Goal: Task Accomplishment & Management: Use online tool/utility

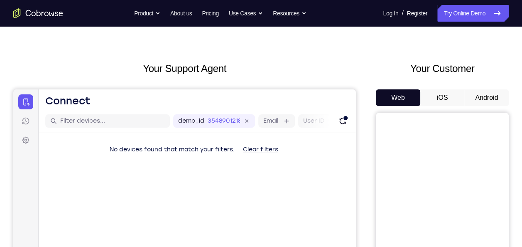
scroll to position [19, 0]
click at [481, 101] on button "Android" at bounding box center [486, 97] width 44 height 17
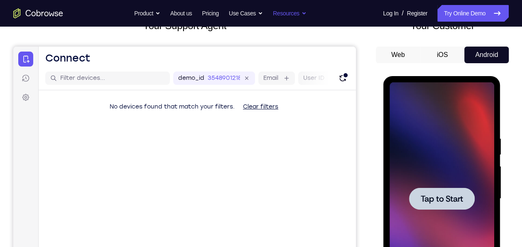
scroll to position [0, 0]
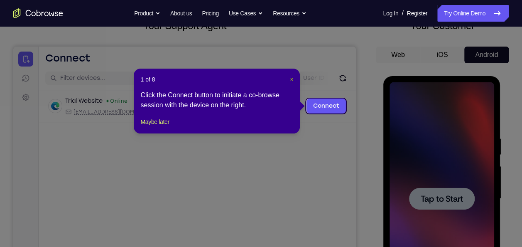
click at [291, 78] on span "×" at bounding box center [291, 79] width 3 height 7
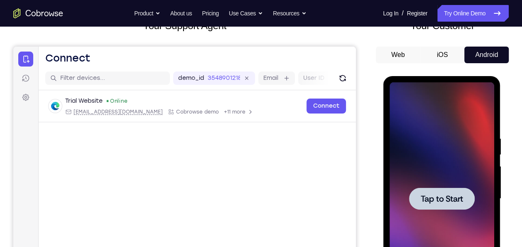
click at [466, 168] on div at bounding box center [441, 198] width 105 height 232
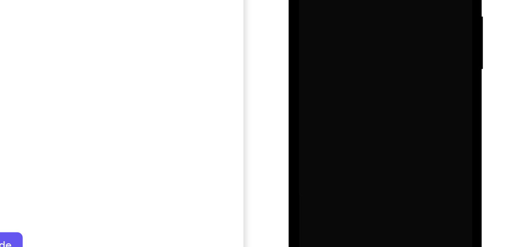
scroll to position [153, 0]
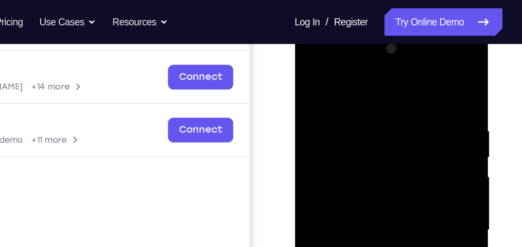
scroll to position [118, 0]
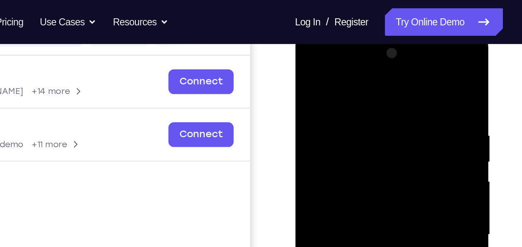
click at [331, 69] on div at bounding box center [353, 154] width 105 height 232
click at [348, 114] on div at bounding box center [353, 154] width 105 height 232
click at [314, 138] on div at bounding box center [353, 154] width 105 height 232
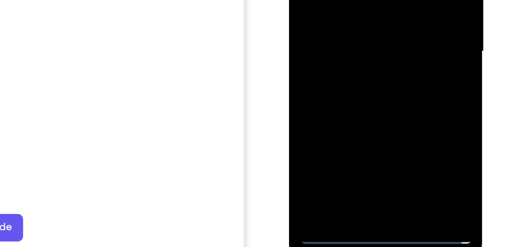
scroll to position [132, 0]
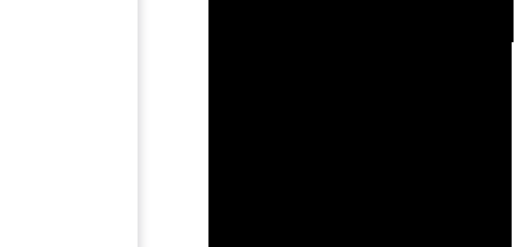
drag, startPoint x: 304, startPoint y: -120, endPoint x: 304, endPoint y: -126, distance: 5.8
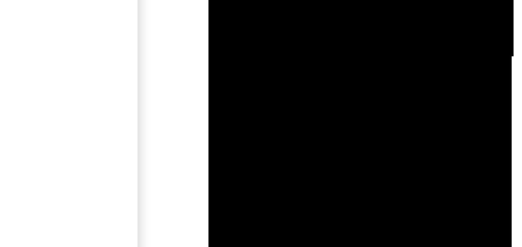
drag, startPoint x: 299, startPoint y: -122, endPoint x: 308, endPoint y: -124, distance: 8.8
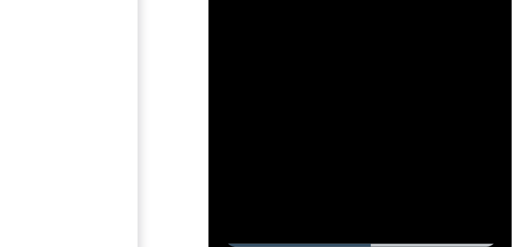
scroll to position [134, 0]
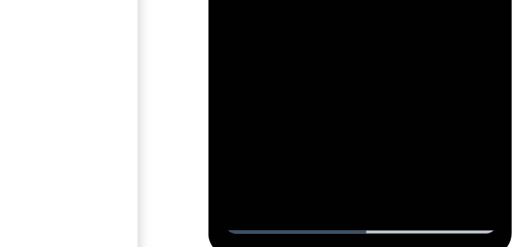
drag, startPoint x: 244, startPoint y: -195, endPoint x: 249, endPoint y: -194, distance: 5.0
drag, startPoint x: 239, startPoint y: -216, endPoint x: 270, endPoint y: -215, distance: 31.1
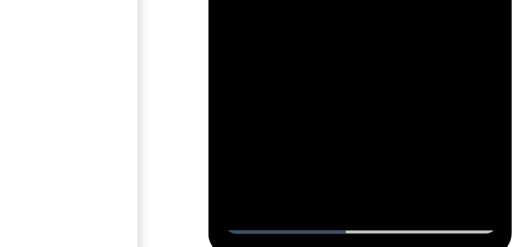
drag, startPoint x: 270, startPoint y: -215, endPoint x: 296, endPoint y: -215, distance: 25.7
drag, startPoint x: 293, startPoint y: -215, endPoint x: 319, endPoint y: -211, distance: 26.4
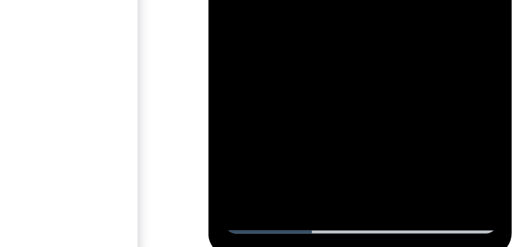
drag, startPoint x: 263, startPoint y: -207, endPoint x: 285, endPoint y: -202, distance: 22.2
drag, startPoint x: 274, startPoint y: -215, endPoint x: 281, endPoint y: -215, distance: 6.2
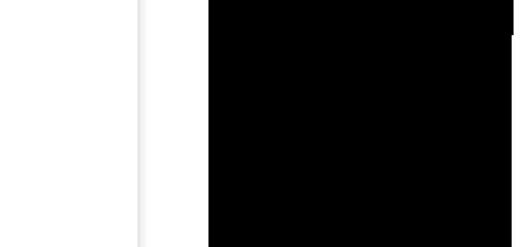
drag, startPoint x: 281, startPoint y: -151, endPoint x: 302, endPoint y: -145, distance: 22.0
drag, startPoint x: 271, startPoint y: -147, endPoint x: 286, endPoint y: -146, distance: 14.6
drag, startPoint x: 252, startPoint y: -140, endPoint x: 281, endPoint y: -139, distance: 29.1
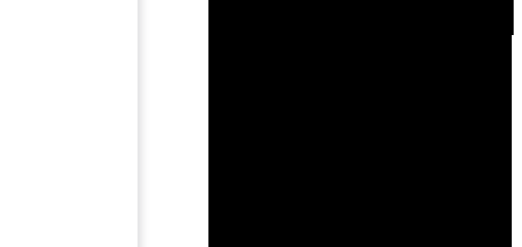
drag, startPoint x: 253, startPoint y: -126, endPoint x: 282, endPoint y: -123, distance: 29.2
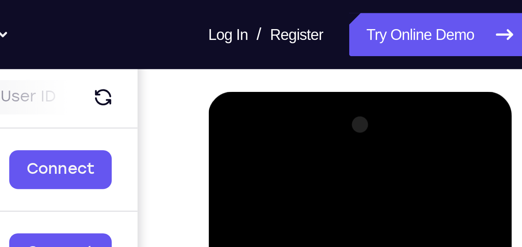
scroll to position [92, 0]
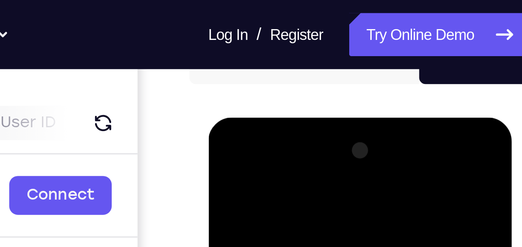
click at [259, 143] on div at bounding box center [266, 240] width 105 height 232
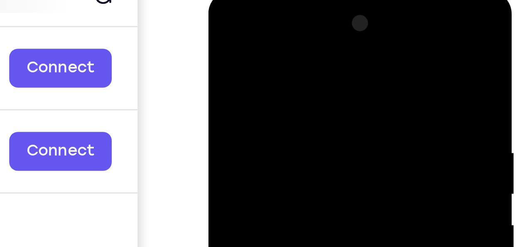
click at [232, 83] on div at bounding box center [266, 113] width 105 height 232
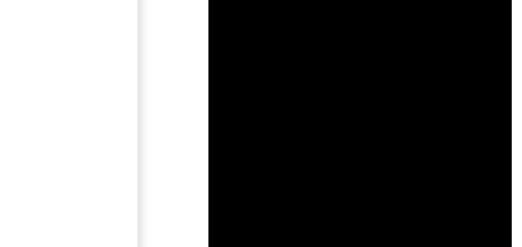
scroll to position [115, 0]
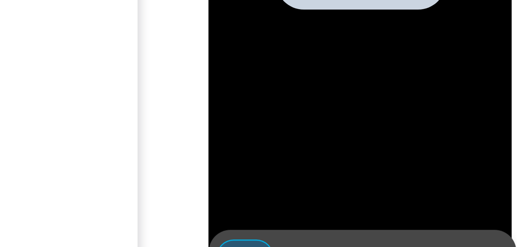
scroll to position [132, 0]
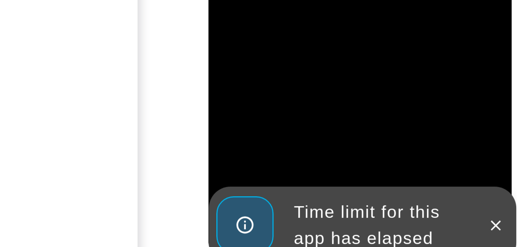
drag, startPoint x: 246, startPoint y: -190, endPoint x: 234, endPoint y: -190, distance: 12.5
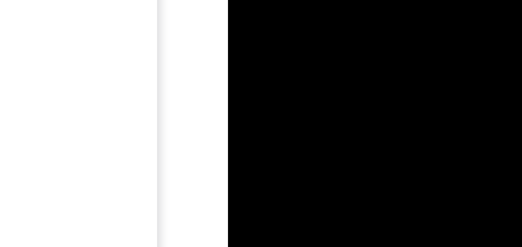
scroll to position [132, 0]
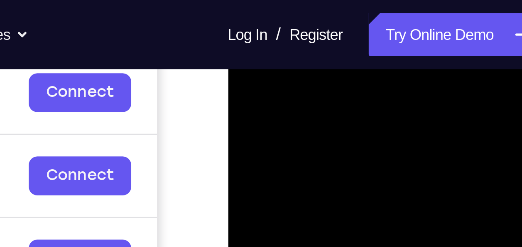
scroll to position [131, 0]
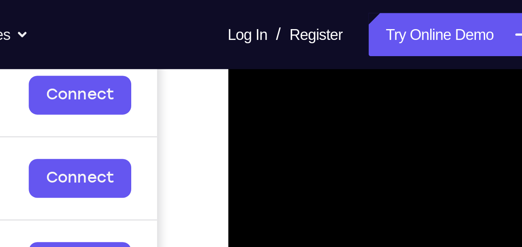
click at [261, 63] on div at bounding box center [286, 139] width 105 height 232
click at [286, 94] on div at bounding box center [286, 139] width 105 height 232
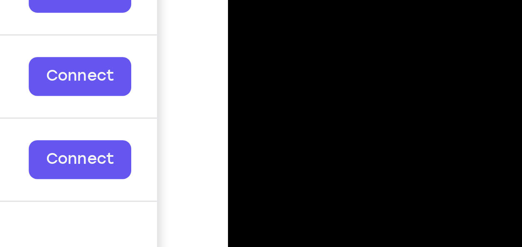
click at [248, 24] on div at bounding box center [286, 38] width 105 height 232
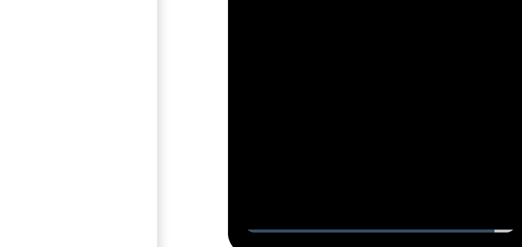
scroll to position [140, 0]
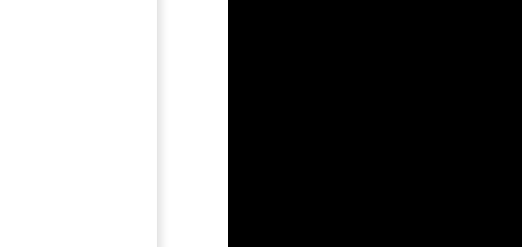
scroll to position [139, 0]
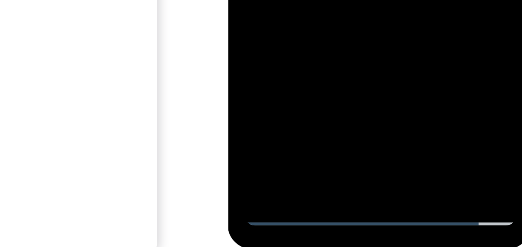
drag, startPoint x: 300, startPoint y: -211, endPoint x: 324, endPoint y: -211, distance: 24.1
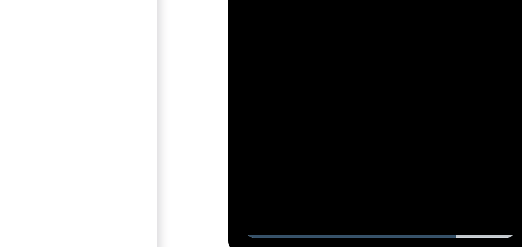
drag, startPoint x: 261, startPoint y: -215, endPoint x: 270, endPoint y: -214, distance: 9.3
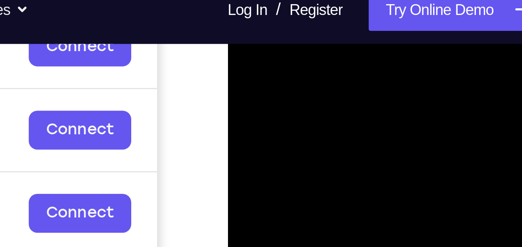
click at [330, 51] on div at bounding box center [286, 92] width 105 height 232
click at [318, 39] on div at bounding box center [286, 92] width 105 height 232
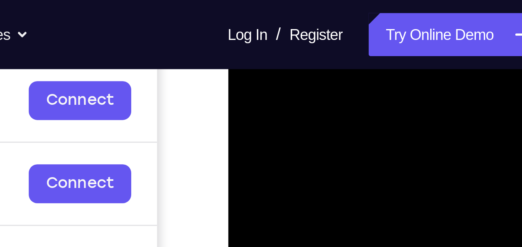
scroll to position [128, 0]
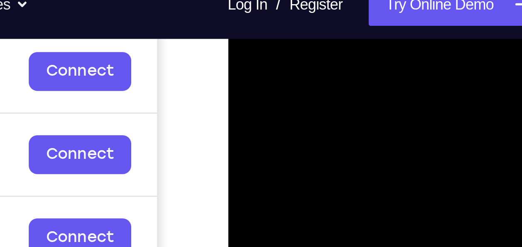
click at [331, 31] on div at bounding box center [286, 116] width 105 height 232
click at [319, 50] on div at bounding box center [286, 116] width 105 height 232
click at [329, 73] on div at bounding box center [286, 116] width 105 height 232
click at [306, 44] on div at bounding box center [286, 116] width 105 height 232
click at [314, 48] on div at bounding box center [286, 116] width 105 height 232
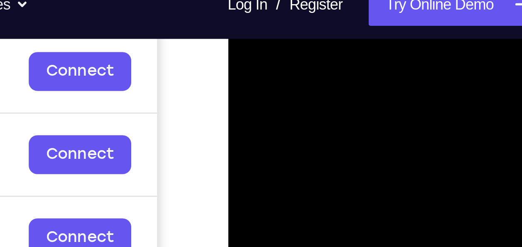
click at [314, 48] on div at bounding box center [286, 116] width 105 height 232
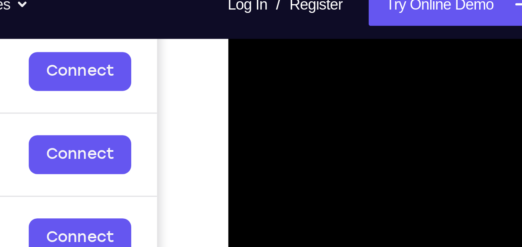
click at [314, 48] on div at bounding box center [286, 116] width 105 height 232
click at [255, 50] on div at bounding box center [286, 116] width 105 height 232
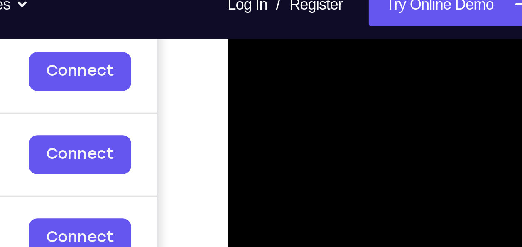
click at [255, 50] on div at bounding box center [286, 116] width 105 height 232
click at [250, 49] on div at bounding box center [286, 116] width 105 height 232
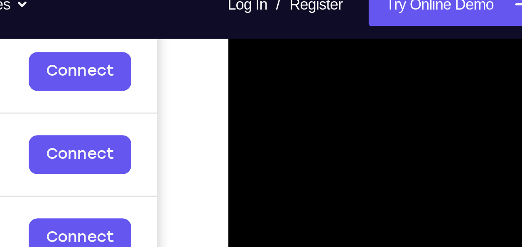
click at [312, 45] on div at bounding box center [286, 116] width 105 height 232
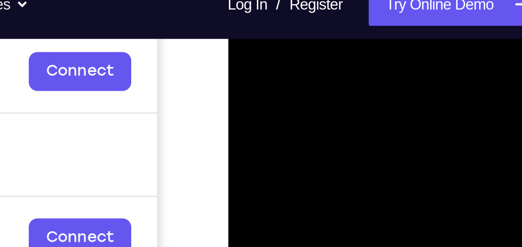
click at [312, 45] on div at bounding box center [286, 116] width 105 height 232
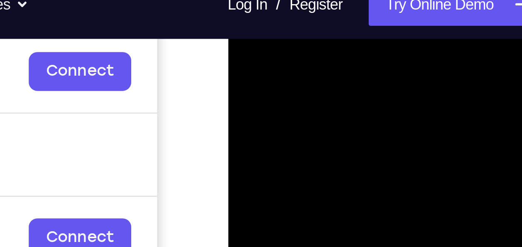
click at [312, 45] on div at bounding box center [286, 116] width 105 height 232
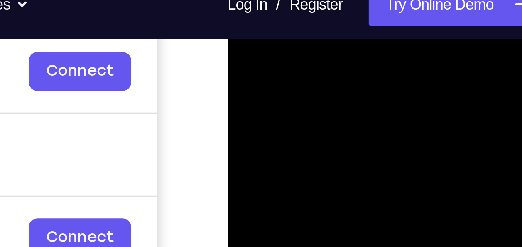
click at [312, 45] on div at bounding box center [286, 116] width 105 height 232
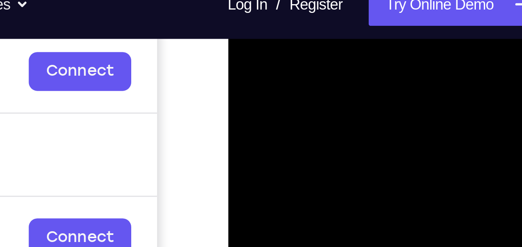
click at [312, 45] on div at bounding box center [286, 116] width 105 height 232
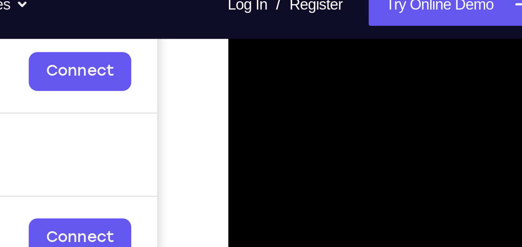
click at [312, 45] on div at bounding box center [286, 116] width 105 height 232
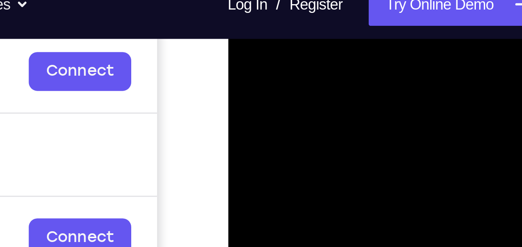
click at [312, 45] on div at bounding box center [286, 116] width 105 height 232
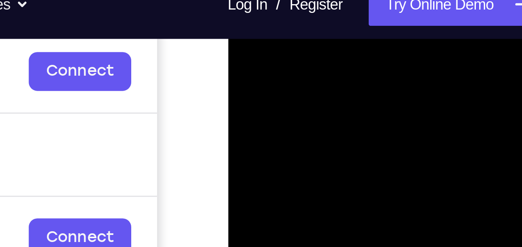
click at [312, 45] on div at bounding box center [286, 116] width 105 height 232
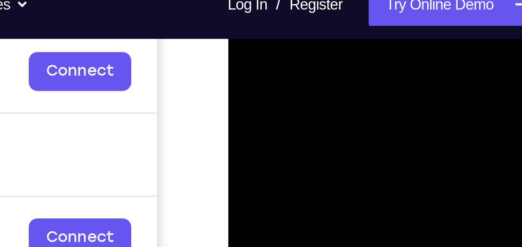
click at [312, 45] on div at bounding box center [286, 116] width 105 height 232
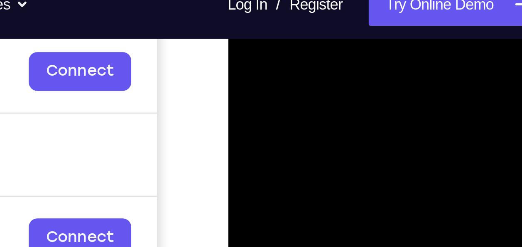
click at [329, 59] on div at bounding box center [286, 116] width 105 height 232
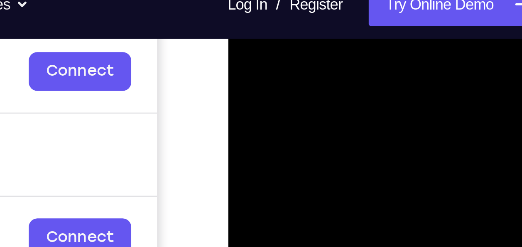
click at [329, 59] on div at bounding box center [286, 116] width 105 height 232
click at [260, 58] on div at bounding box center [286, 116] width 105 height 232
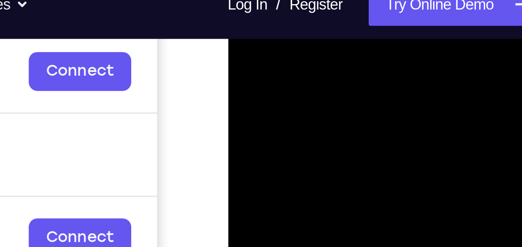
click at [260, 58] on div at bounding box center [286, 116] width 105 height 232
click at [315, 57] on div at bounding box center [286, 116] width 105 height 232
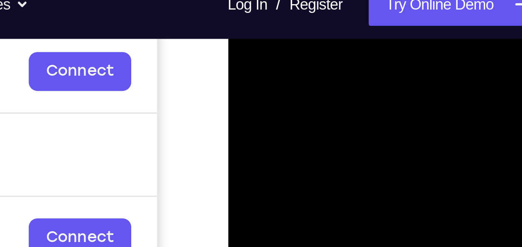
click at [315, 57] on div at bounding box center [286, 116] width 105 height 232
click at [246, 64] on div at bounding box center [286, 116] width 105 height 232
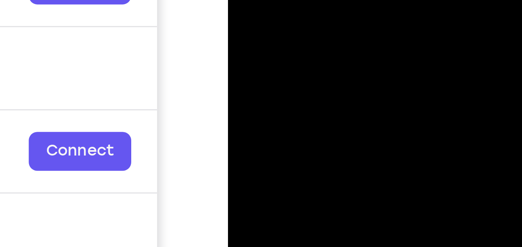
drag, startPoint x: 288, startPoint y: -17, endPoint x: 315, endPoint y: -22, distance: 27.0
click at [315, 0] on div at bounding box center [286, 30] width 105 height 232
click at [276, 19] on div at bounding box center [286, 30] width 105 height 232
drag, startPoint x: 297, startPoint y: -16, endPoint x: 306, endPoint y: -17, distance: 9.1
click at [306, 0] on div at bounding box center [286, 30] width 105 height 232
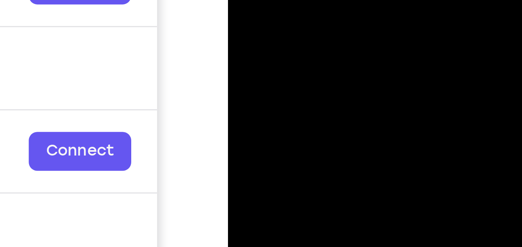
drag, startPoint x: 259, startPoint y: -22, endPoint x: 269, endPoint y: -20, distance: 9.2
click at [269, 0] on div at bounding box center [286, 30] width 105 height 232
drag, startPoint x: 262, startPoint y: -29, endPoint x: 266, endPoint y: -27, distance: 4.7
click at [266, 0] on div at bounding box center [286, 30] width 105 height 232
drag, startPoint x: 297, startPoint y: -34, endPoint x: 308, endPoint y: -33, distance: 11.3
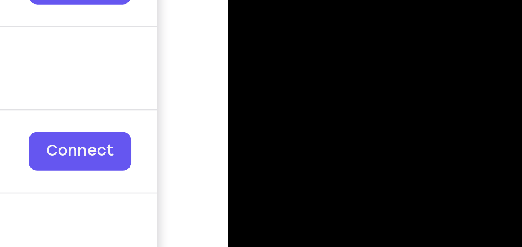
click at [308, 0] on div at bounding box center [286, 30] width 105 height 232
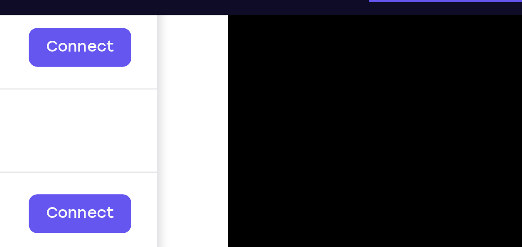
click at [333, 8] on div at bounding box center [286, 92] width 105 height 232
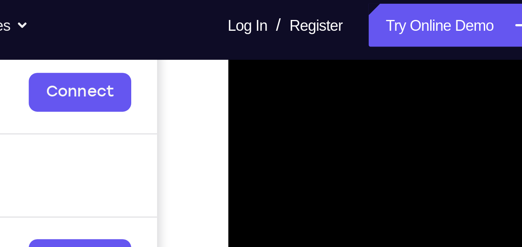
click at [306, 54] on div at bounding box center [286, 136] width 105 height 232
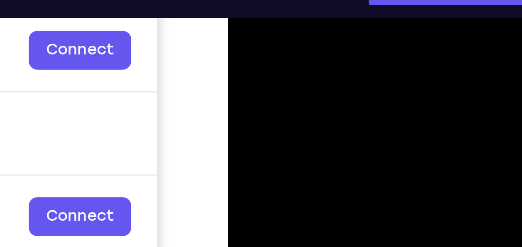
drag, startPoint x: 259, startPoint y: 44, endPoint x: 274, endPoint y: 46, distance: 15.0
click at [274, 46] on div at bounding box center [286, 95] width 105 height 232
click at [315, 10] on div at bounding box center [286, 95] width 105 height 232
